Goal: Task Accomplishment & Management: Use online tool/utility

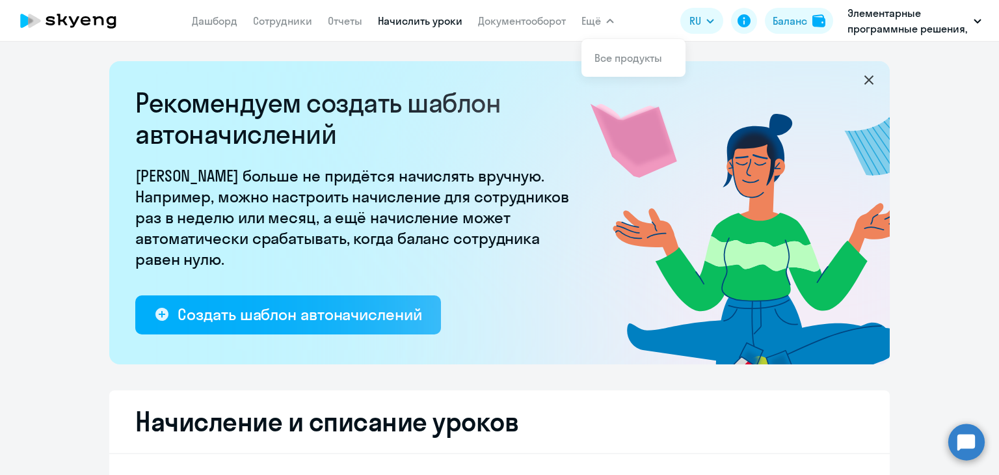
select select "10"
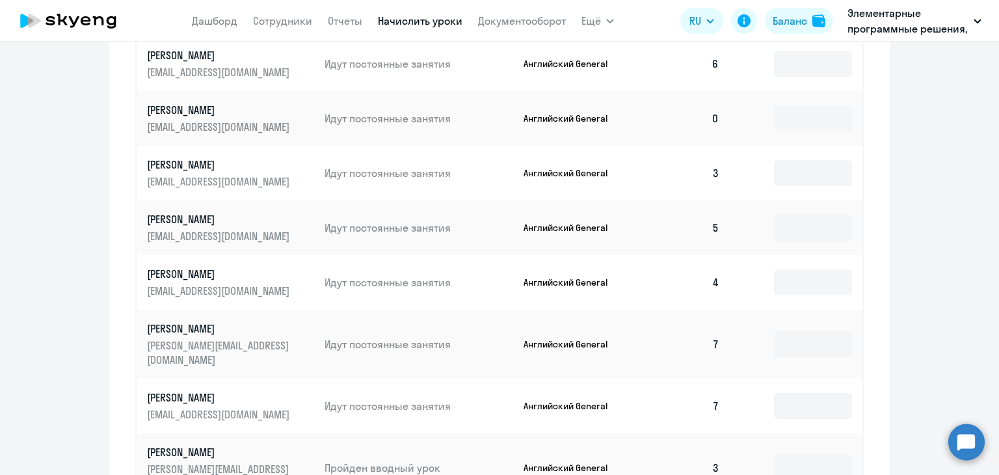
scroll to position [846, 0]
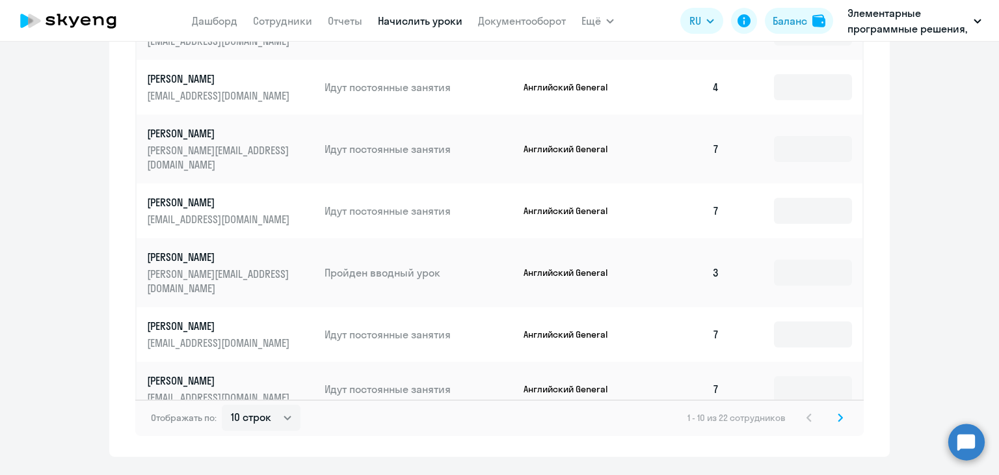
click at [838, 413] on icon at bounding box center [840, 417] width 5 height 9
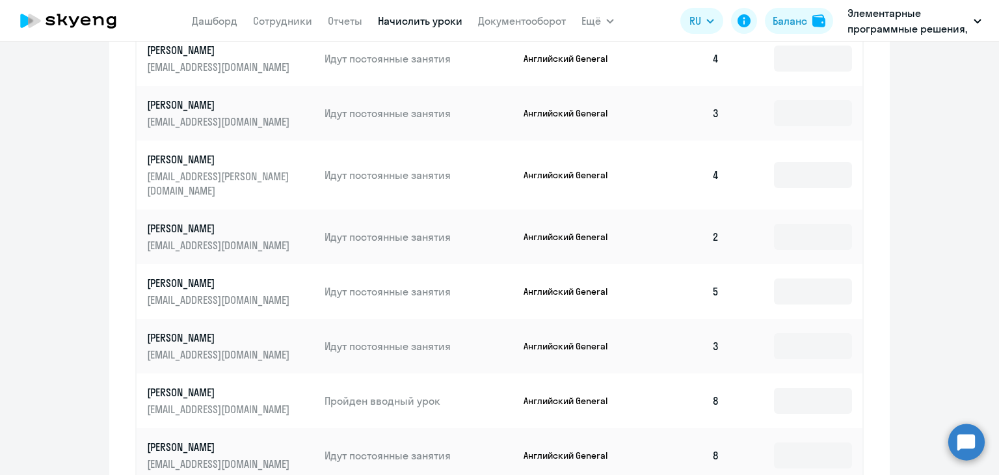
scroll to position [651, 0]
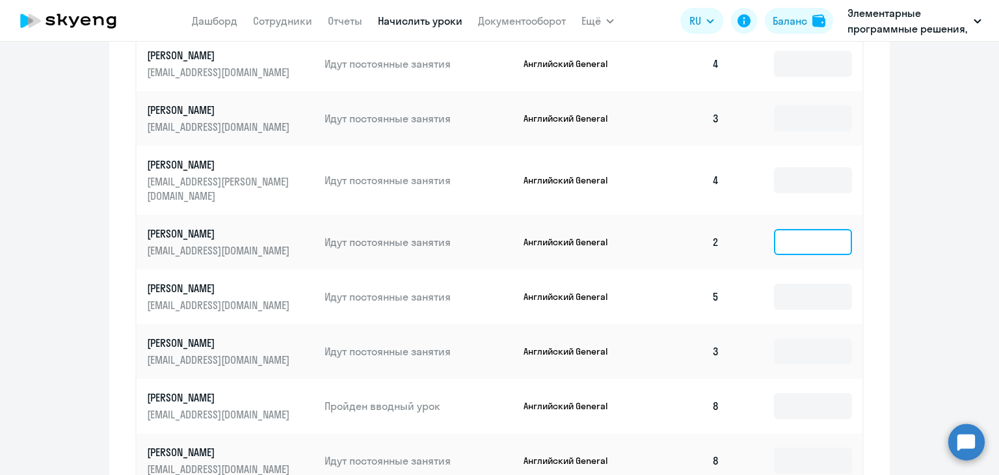
click at [811, 232] on input at bounding box center [813, 242] width 78 height 26
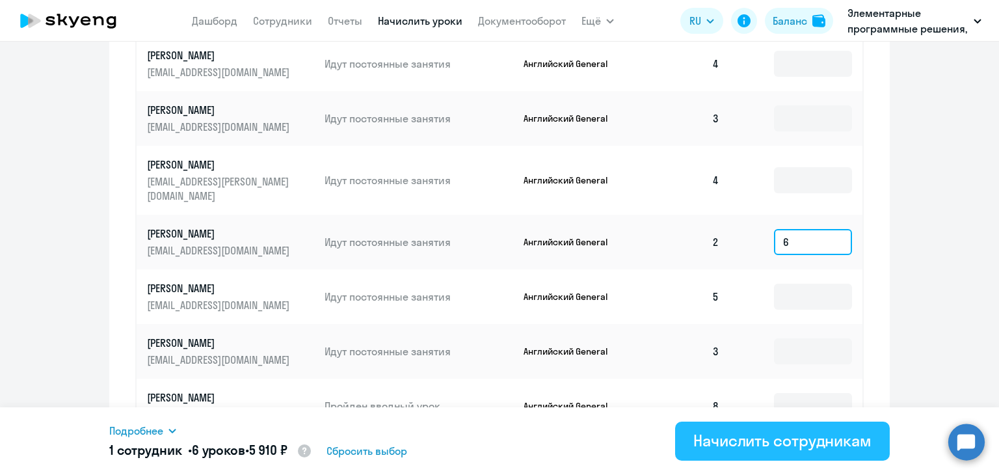
type input "6"
click at [775, 440] on div "Начислить сотрудникам" at bounding box center [783, 440] width 178 height 21
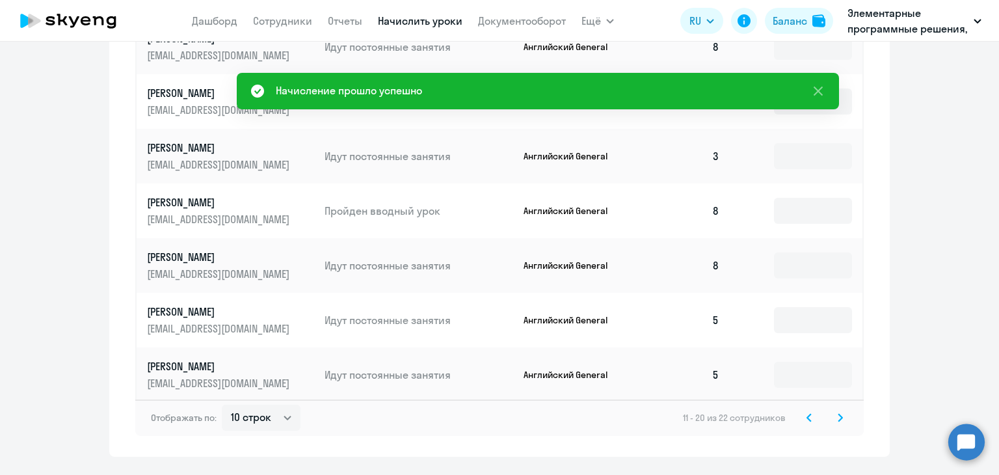
scroll to position [868, 0]
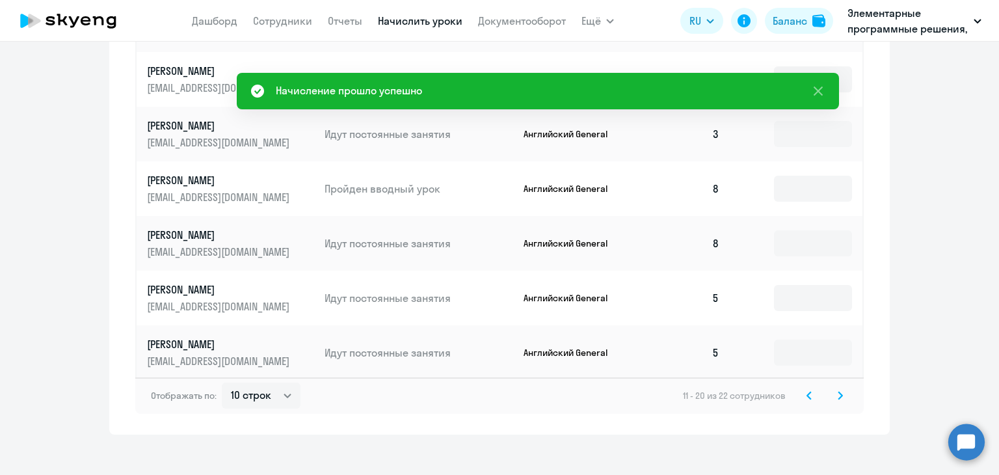
click at [841, 388] on svg-icon at bounding box center [841, 396] width 16 height 16
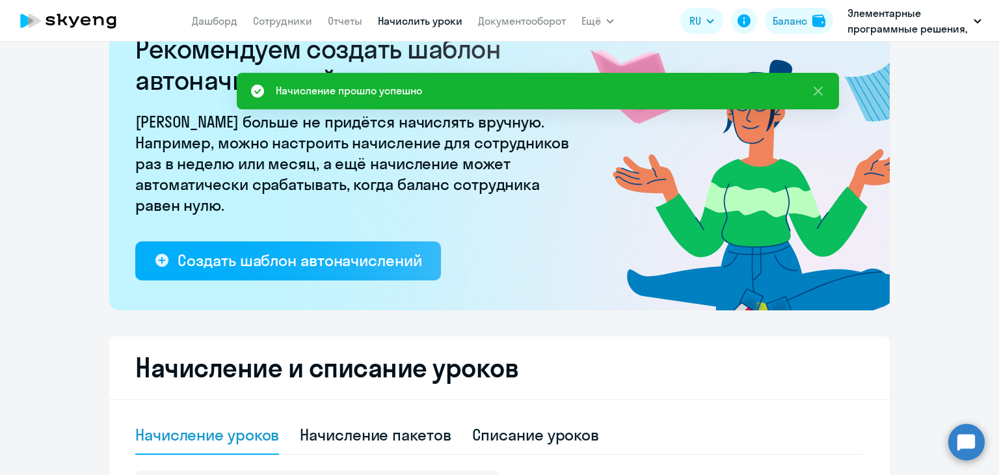
scroll to position [0, 0]
